Goal: Task Accomplishment & Management: Complete application form

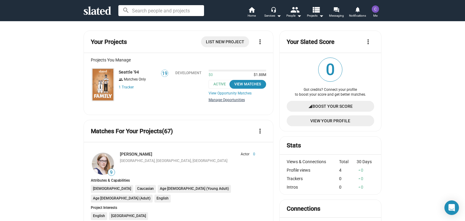
click at [222, 102] on link "Manage Opportunities" at bounding box center [238, 100] width 58 height 5
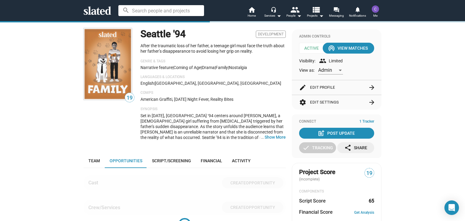
scroll to position [134, 0]
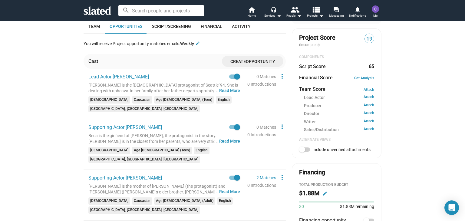
click at [237, 62] on span "Create" at bounding box center [237, 61] width 15 height 5
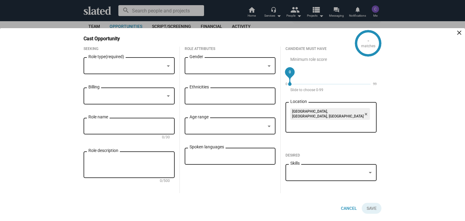
click at [166, 68] on div at bounding box center [168, 66] width 5 height 5
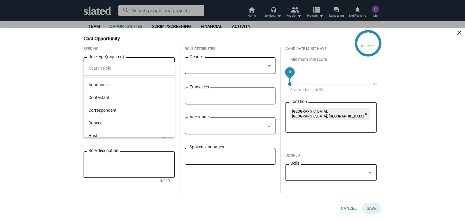
scroll to position [0, 0]
click at [34, 57] on div at bounding box center [232, 110] width 465 height 221
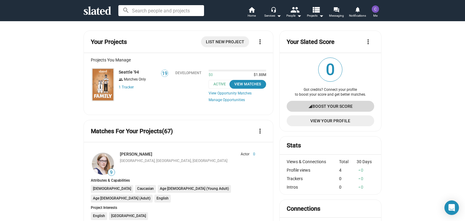
click at [303, 105] on span "signal_cellular_4_bar Boost Your Score" at bounding box center [330, 106] width 78 height 11
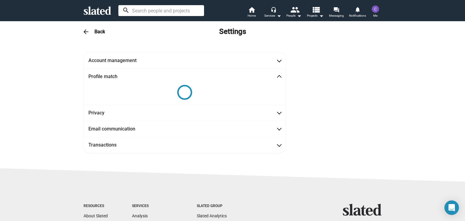
click at [195, 12] on input at bounding box center [161, 10] width 86 height 11
click at [367, 60] on div "Account management C First name [PERSON_NAME] Last name Member since [DATE] [EM…" at bounding box center [232, 102] width 310 height 100
click at [84, 31] on mat-icon "arrow_back" at bounding box center [85, 31] width 7 height 7
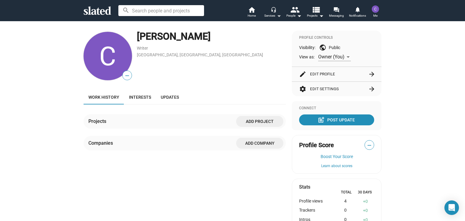
click at [278, 16] on mat-icon "arrow_drop_down" at bounding box center [278, 15] width 7 height 7
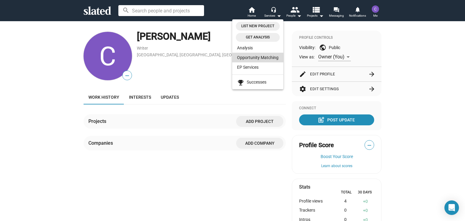
click at [265, 59] on link "Opportunity Matching" at bounding box center [257, 58] width 51 height 10
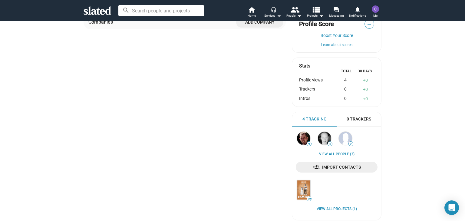
scroll to position [161, 0]
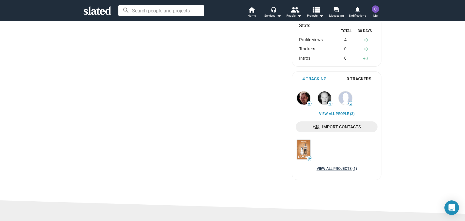
click at [325, 170] on link "View all Projects (1)" at bounding box center [337, 168] width 40 height 5
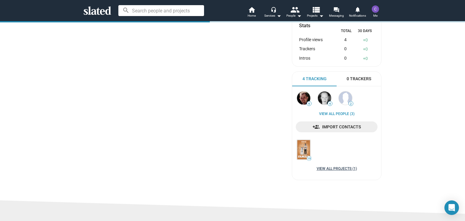
scroll to position [156, 0]
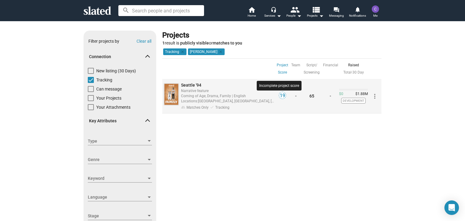
click at [281, 97] on span "19" at bounding box center [282, 96] width 7 height 6
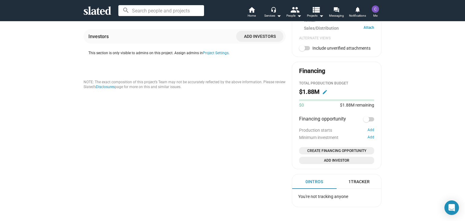
scroll to position [242, 0]
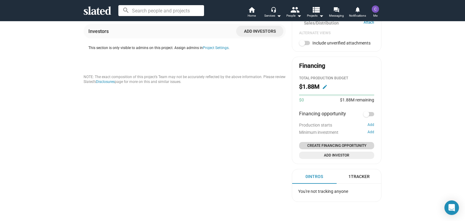
click at [347, 144] on span "Create Financing Opportunity" at bounding box center [336, 146] width 70 height 6
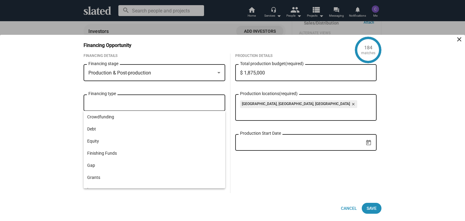
click at [184, 101] on input "Financing type" at bounding box center [156, 102] width 132 height 5
click at [103, 140] on span "Equity" at bounding box center [154, 141] width 134 height 12
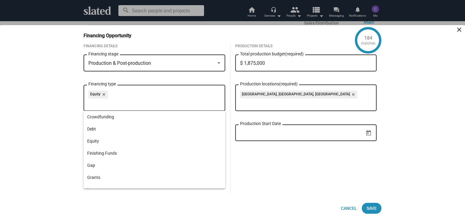
click at [65, 153] on div "184 matches Financing Opportunity close Financing Details Production & Post-pro…" at bounding box center [232, 123] width 465 height 196
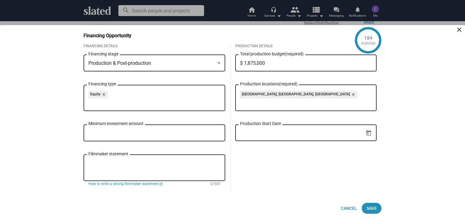
click at [108, 132] on input "Minimum investment amount" at bounding box center [154, 132] width 132 height 5
type input "$ 100,000"
click at [128, 161] on textarea "Filmmaker statement" at bounding box center [154, 168] width 132 height 16
paste textarea "Set in April of 1994, Seattle ‘94 centers around Lucinda, a 15-year-old girl su…"
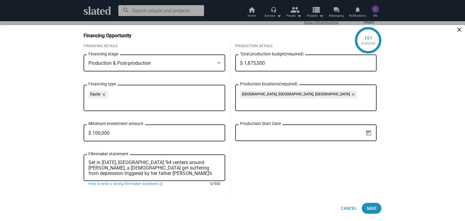
scroll to position [27, 0]
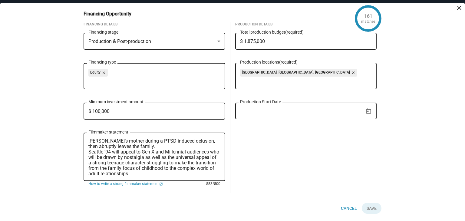
click at [165, 171] on textarea "Set in April of 1994, Seattle ‘94 centers around Lucinda, a 15-year-old girl su…" at bounding box center [154, 157] width 132 height 38
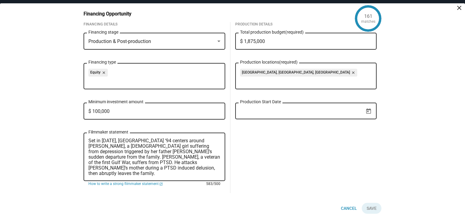
click at [146, 169] on textarea "Set in April of 1994, Seattle ‘94 centers around Lucinda, a 15-year-old girl su…" at bounding box center [154, 157] width 132 height 38
type textarea "Set in April of 1994, Seattle ‘94 centers around Lucinda, a 15-year-old girl su…"
click at [291, 112] on input "Production Start Date" at bounding box center [301, 110] width 123 height 5
click at [367, 112] on icon "Open calendar" at bounding box center [368, 111] width 6 height 6
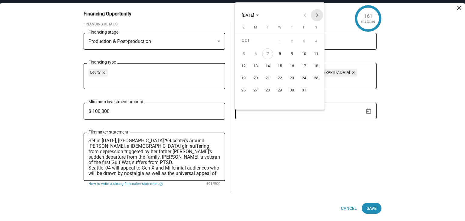
click at [318, 14] on button "Next month" at bounding box center [317, 15] width 12 height 12
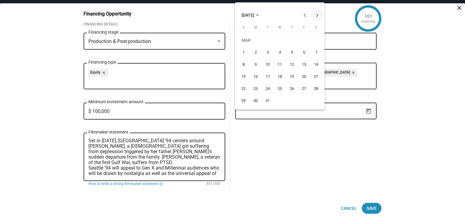
click at [318, 14] on button "Next month" at bounding box center [317, 15] width 12 height 12
click at [243, 76] on div "17" at bounding box center [243, 78] width 11 height 11
type input "5/17/2026"
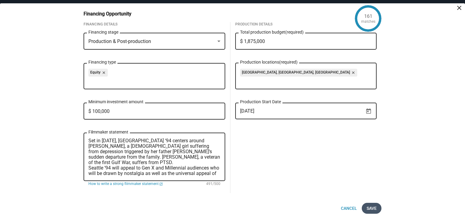
click at [364, 209] on button "Save" at bounding box center [372, 208] width 20 height 11
checkbox input "true"
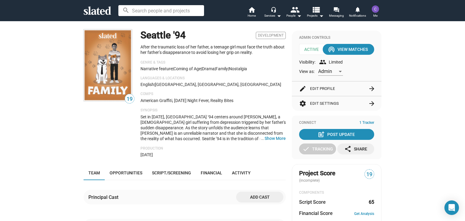
scroll to position [40, 0]
